Goal: Find specific page/section: Find specific page/section

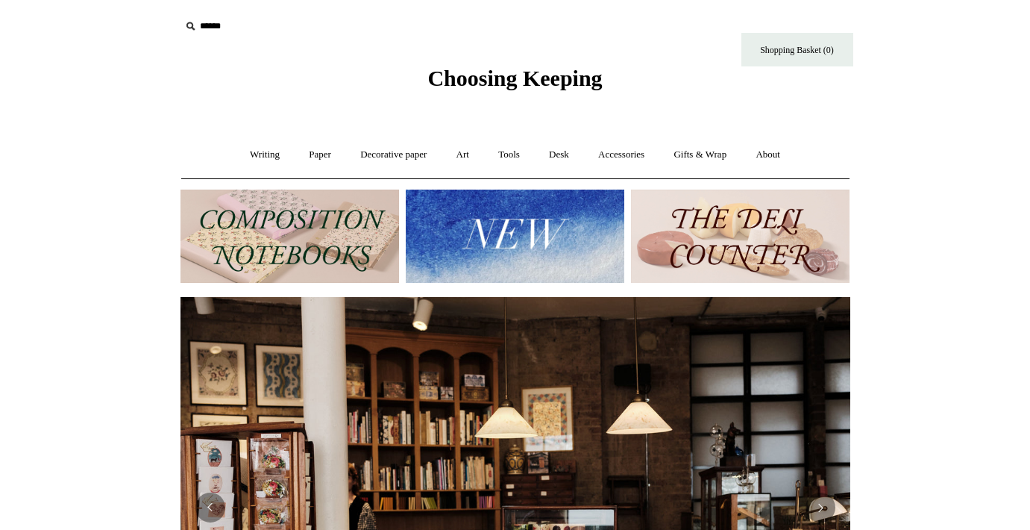
scroll to position [34, 0]
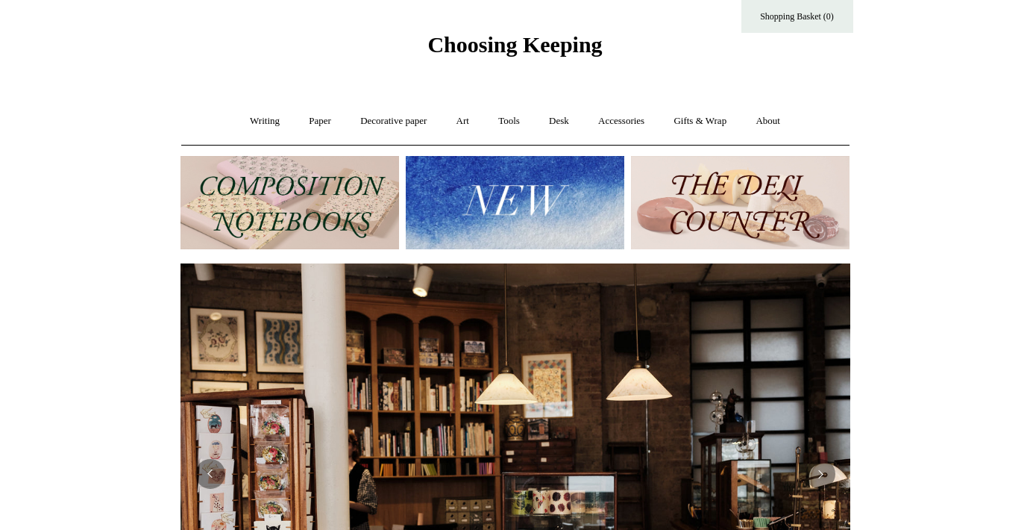
click at [533, 211] on img at bounding box center [515, 202] width 219 height 93
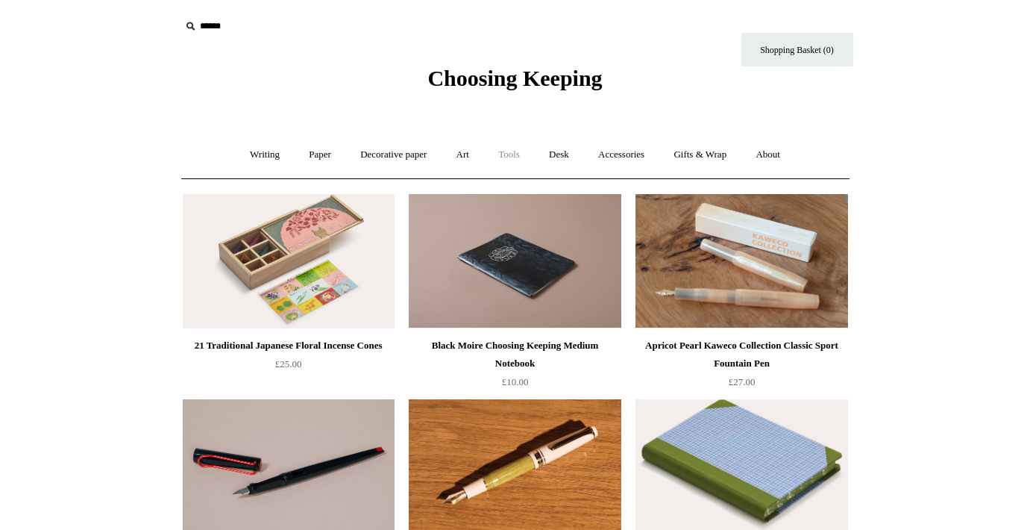
click at [513, 156] on link "Tools +" at bounding box center [509, 155] width 48 height 40
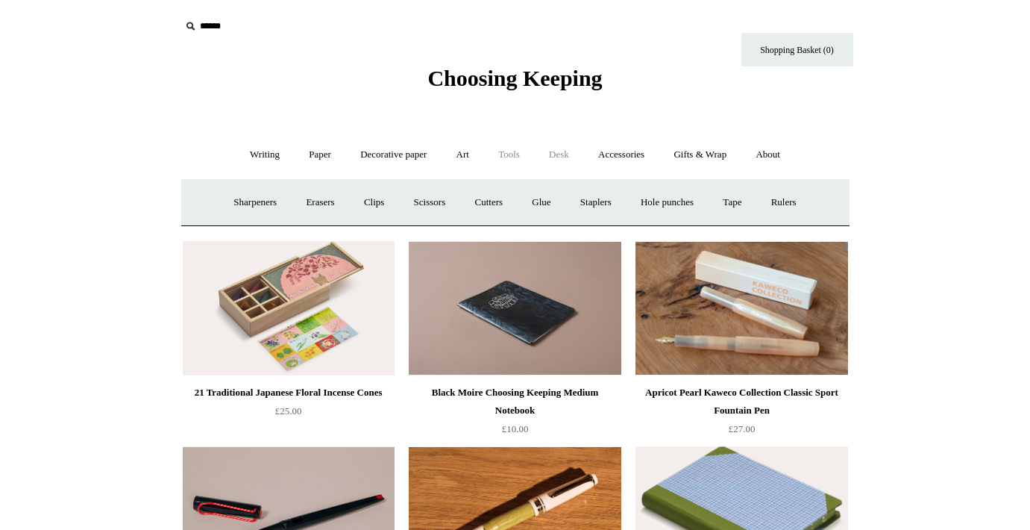
click at [564, 154] on link "Desk +" at bounding box center [559, 155] width 47 height 40
click at [570, 199] on link "Desk Accessories" at bounding box center [578, 203] width 95 height 40
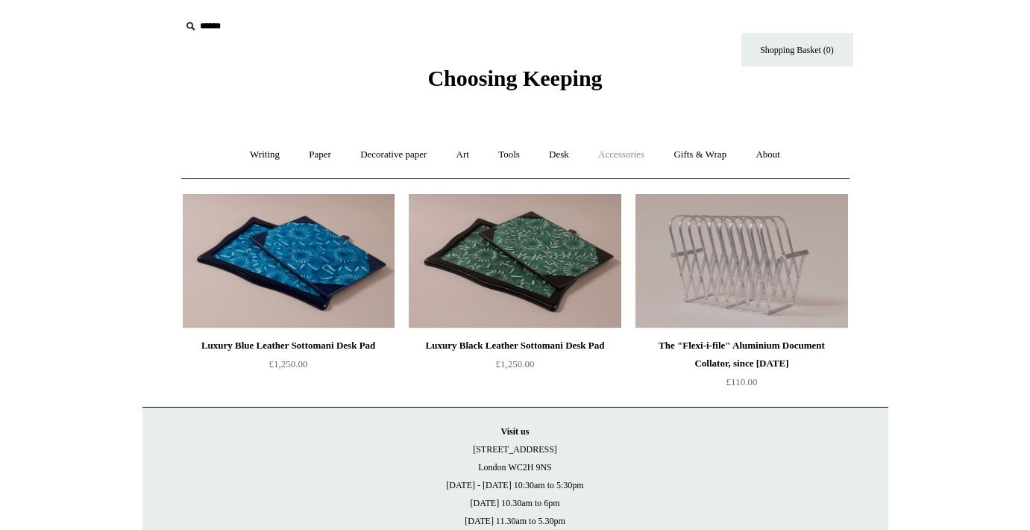
click at [641, 155] on link "Accessories +" at bounding box center [621, 155] width 73 height 40
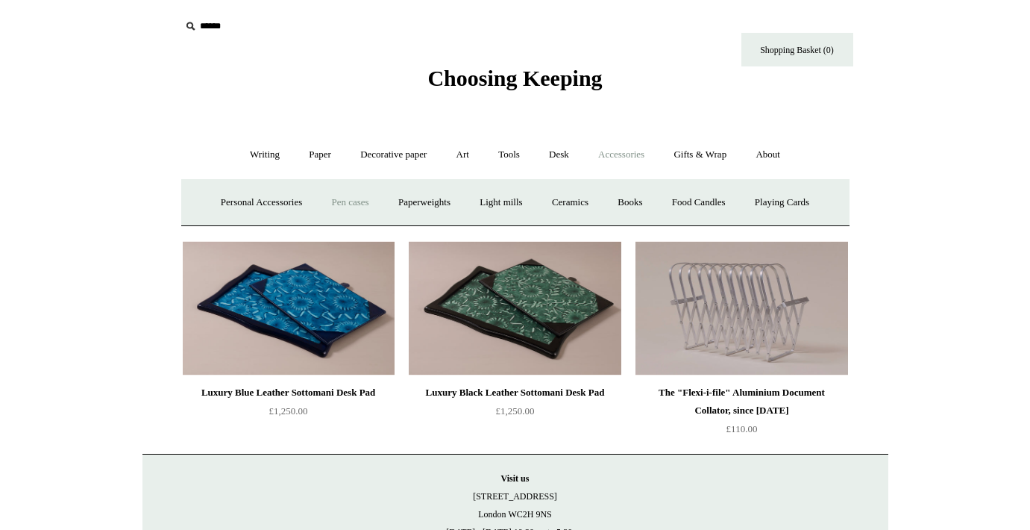
click at [342, 205] on link "Pen cases" at bounding box center [350, 203] width 64 height 40
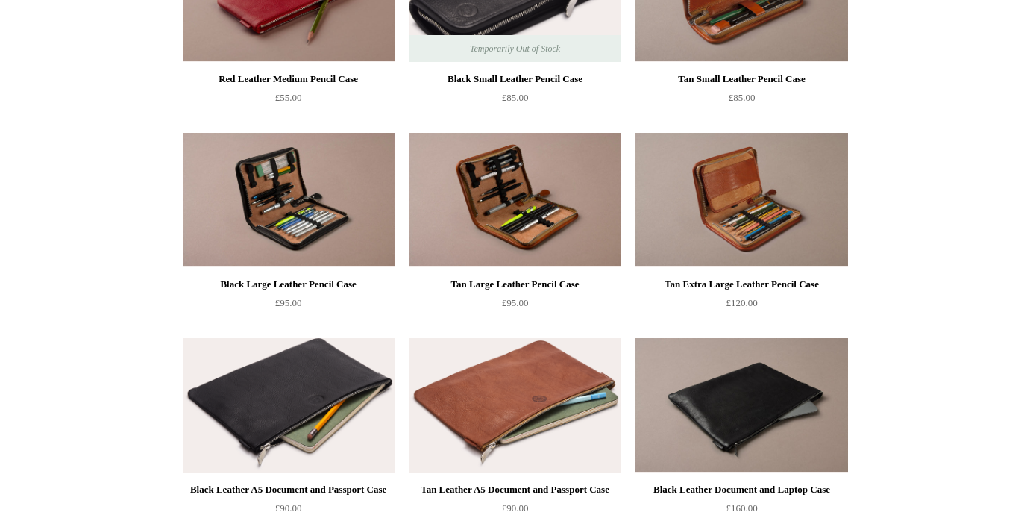
scroll to position [1089, 0]
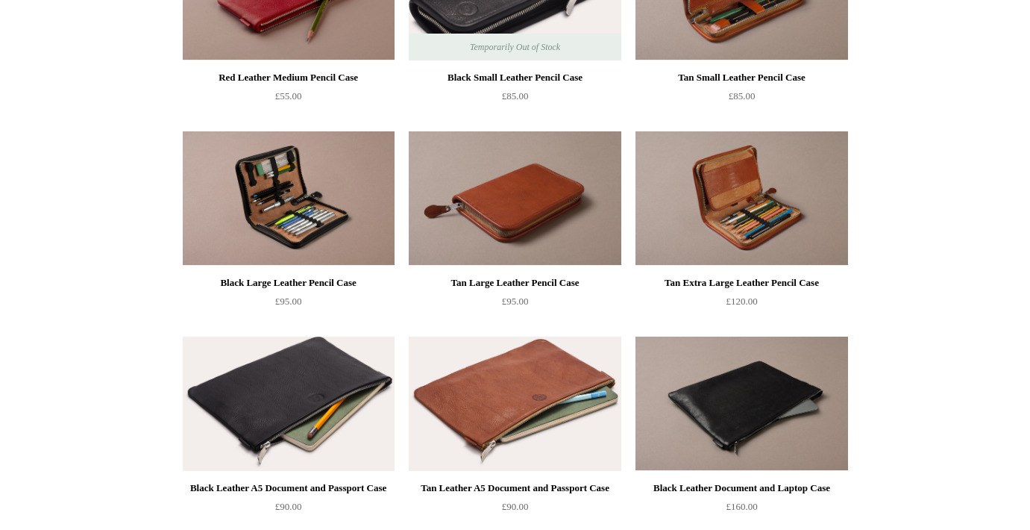
click at [532, 213] on img at bounding box center [515, 198] width 212 height 134
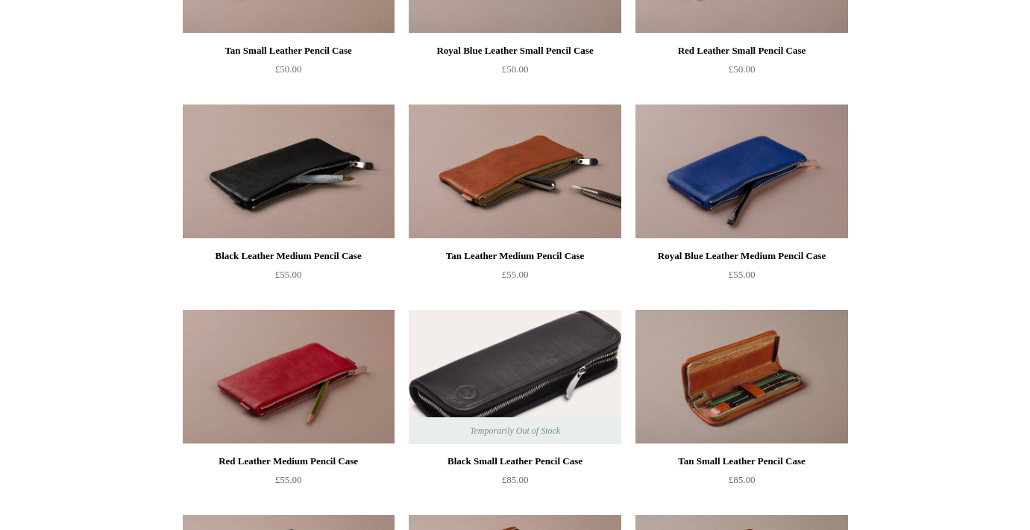
scroll to position [727, 0]
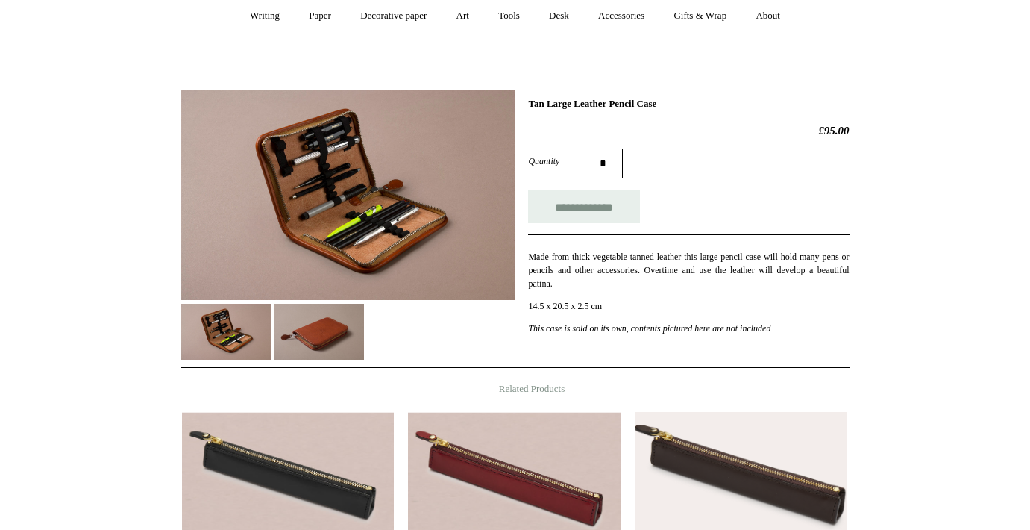
scroll to position [140, 0]
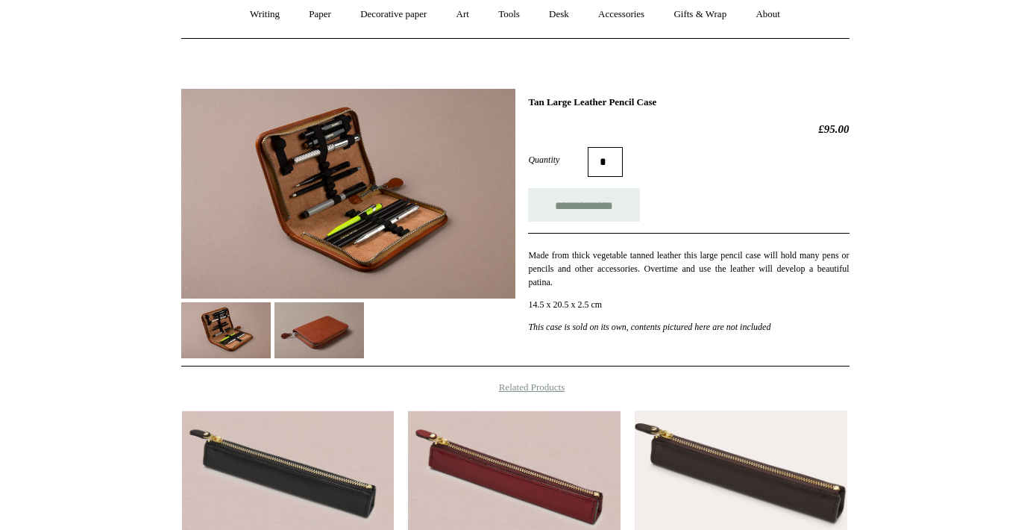
click at [322, 324] on img at bounding box center [320, 330] width 90 height 56
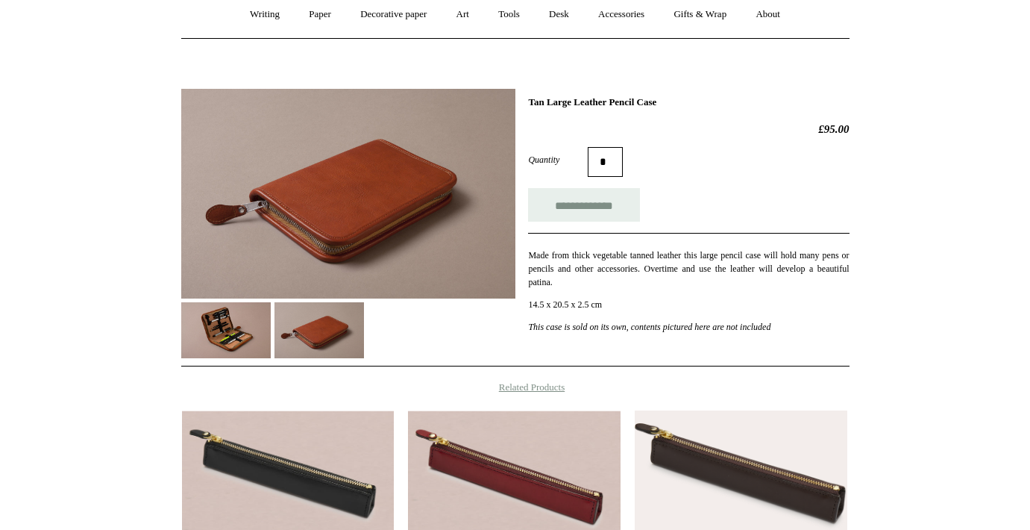
click at [225, 322] on img at bounding box center [226, 330] width 90 height 56
